Goal: Information Seeking & Learning: Find specific fact

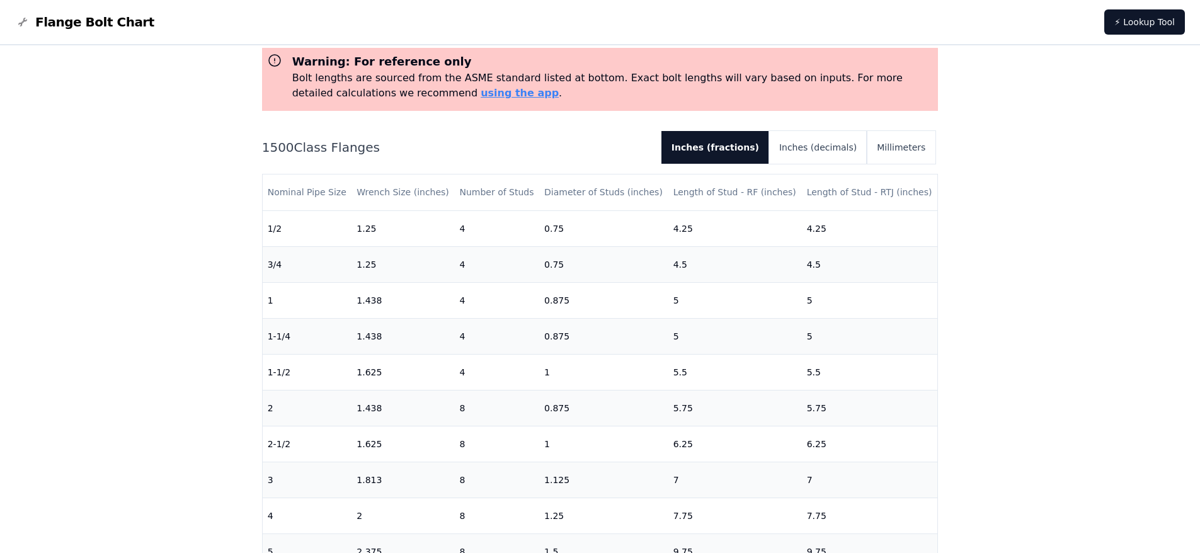
scroll to position [126, 0]
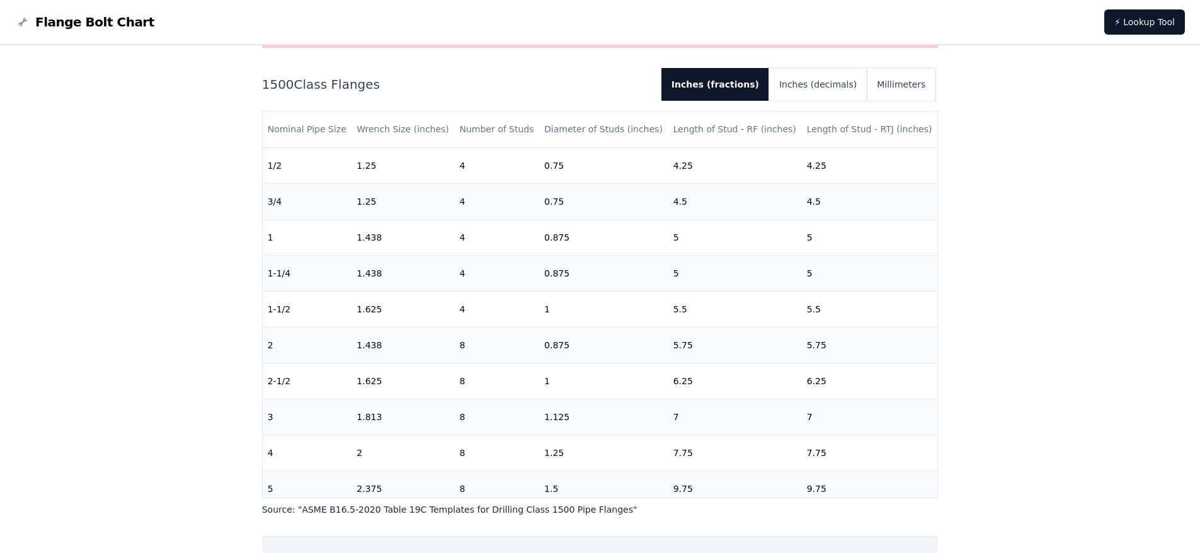
click at [164, 248] on div "# 1500 Flange Bolt Chart Warning: For reference only Bolt lengths are sourced f…" at bounding box center [600, 371] width 1200 height 905
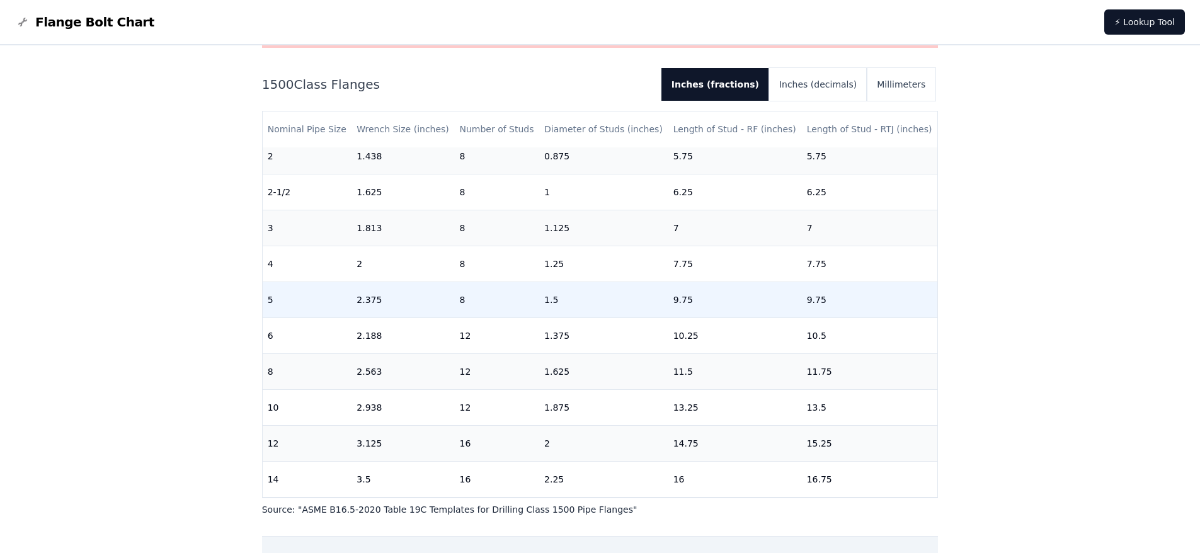
scroll to position [63, 0]
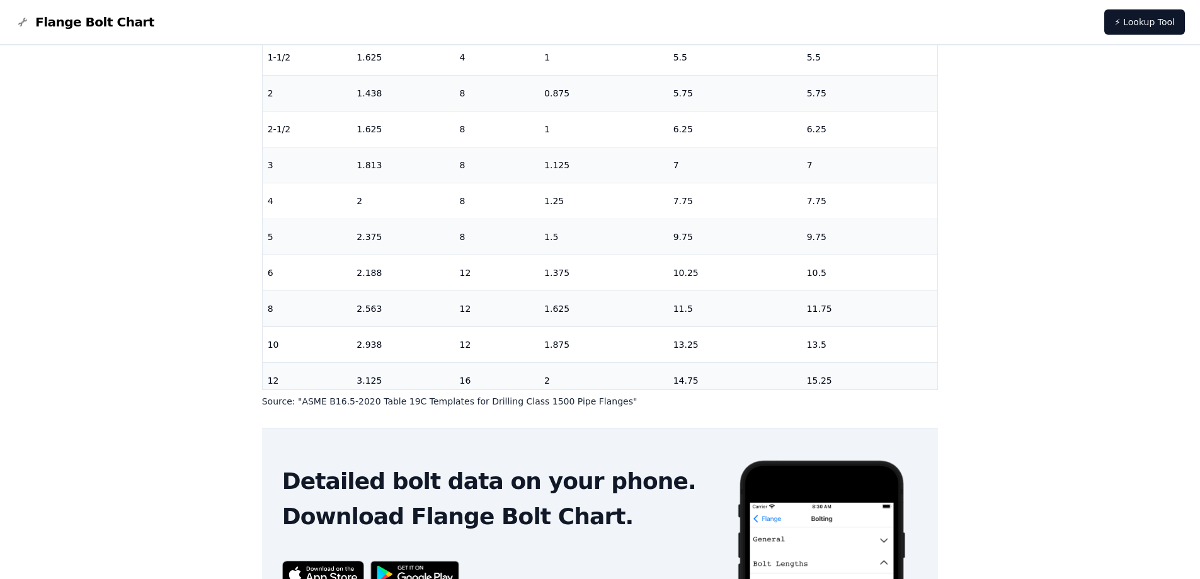
scroll to position [63, 0]
